Goal: Task Accomplishment & Management: Manage account settings

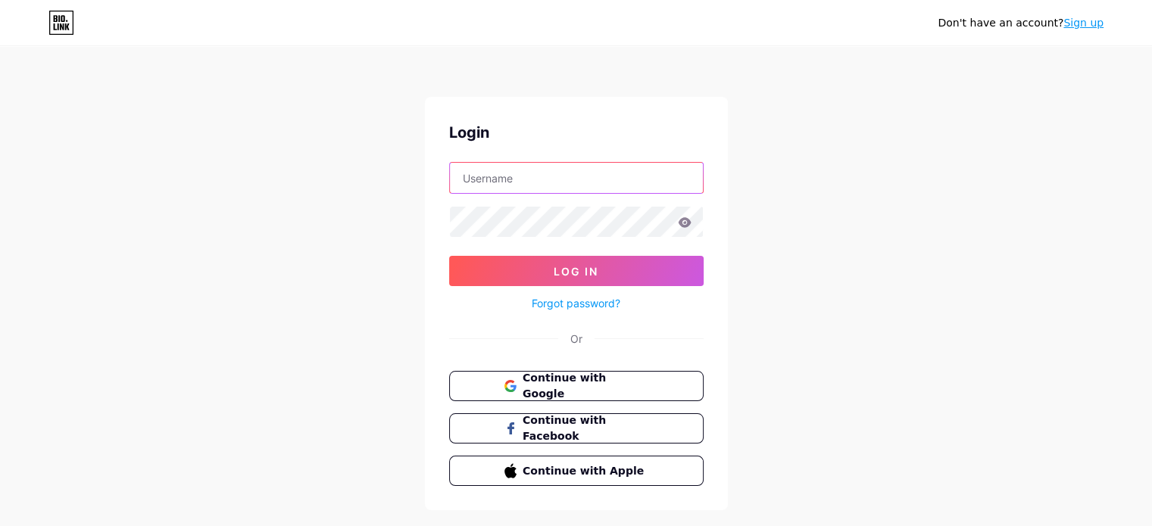
click at [542, 181] on input "text" at bounding box center [576, 178] width 253 height 30
type input "[PERSON_NAME][EMAIL_ADDRESS][DOMAIN_NAME]"
click at [449, 256] on button "Log In" at bounding box center [576, 271] width 254 height 30
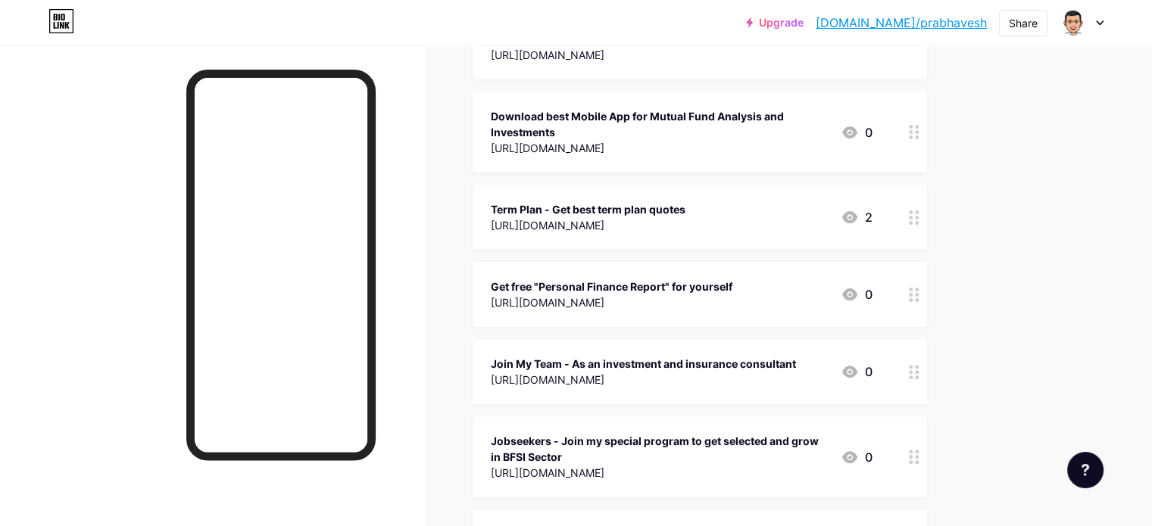
scroll to position [403, 0]
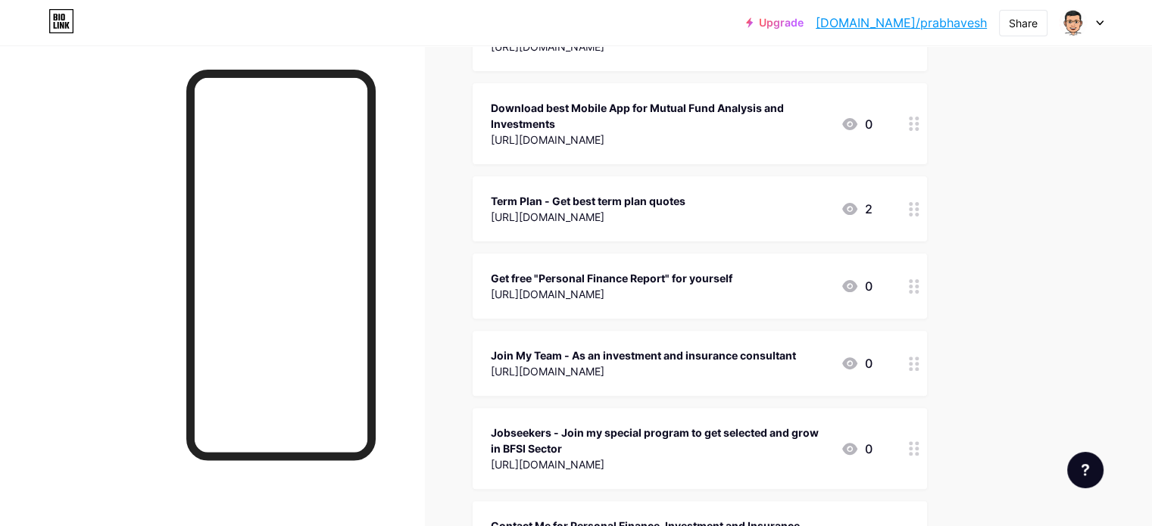
click at [754, 350] on div "Join My Team - As an investment and insurance consultant" at bounding box center [643, 356] width 305 height 16
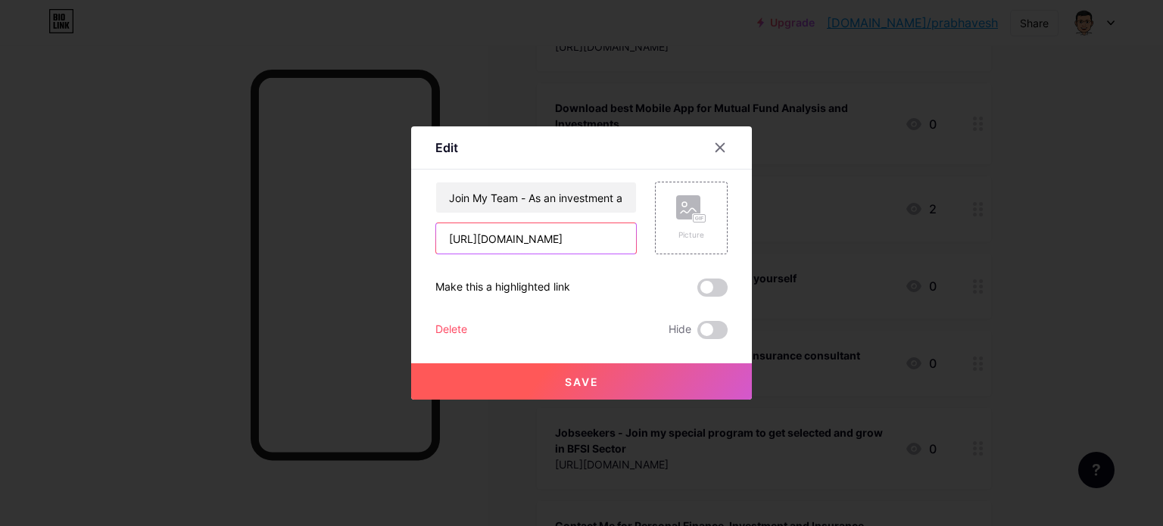
click at [515, 232] on input "[URL][DOMAIN_NAME]" at bounding box center [536, 238] width 200 height 30
click at [721, 147] on icon at bounding box center [720, 148] width 8 height 8
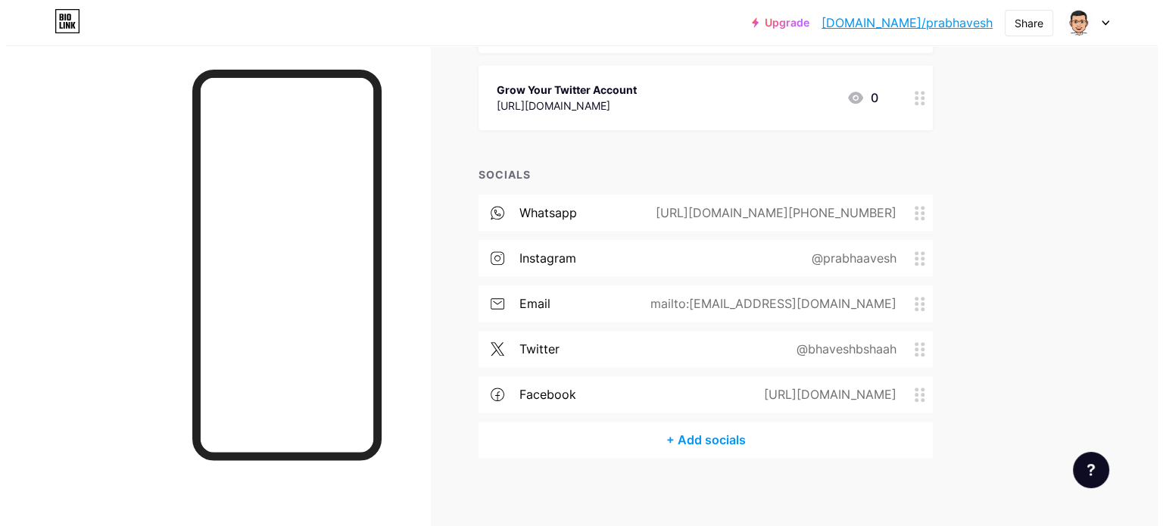
scroll to position [1754, 0]
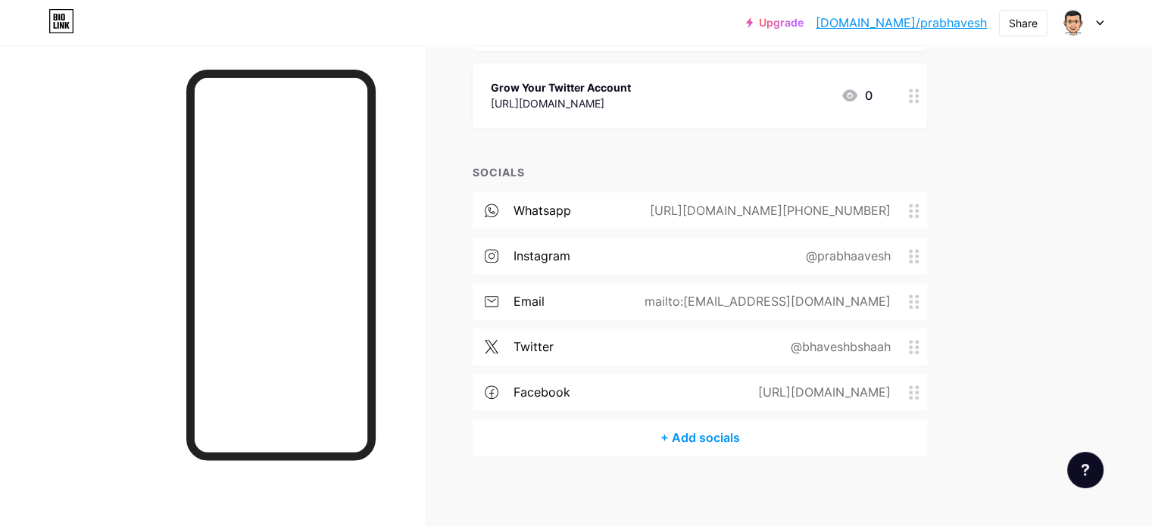
click at [806, 385] on div "[URL][DOMAIN_NAME]" at bounding box center [821, 392] width 175 height 18
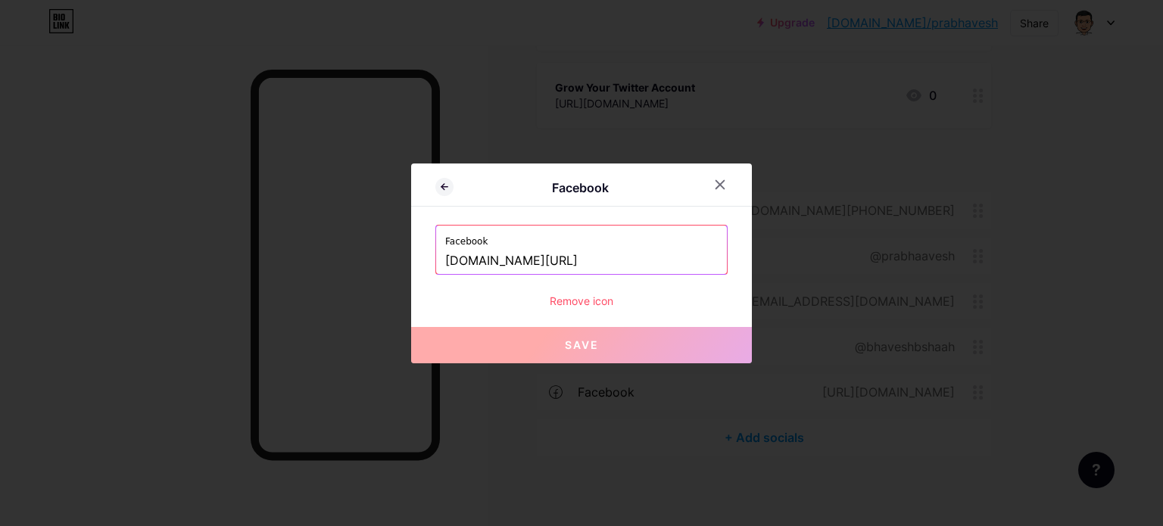
click at [623, 262] on input "[DOMAIN_NAME][URL]" at bounding box center [581, 261] width 273 height 26
